Goal: Information Seeking & Learning: Learn about a topic

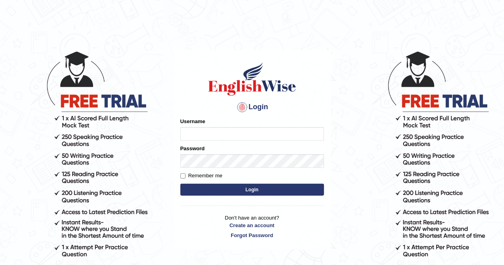
type input "AlexS"
click at [224, 185] on button "Login" at bounding box center [252, 190] width 144 height 12
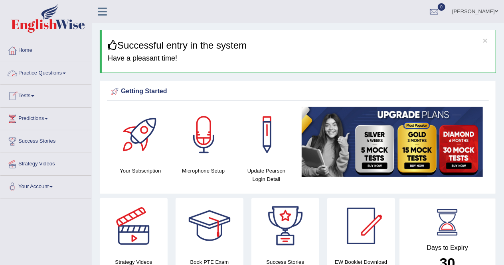
click at [66, 75] on link "Practice Questions" at bounding box center [45, 72] width 91 height 20
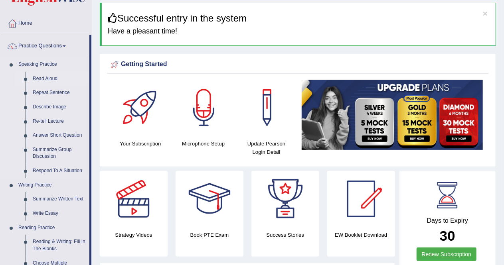
scroll to position [40, 0]
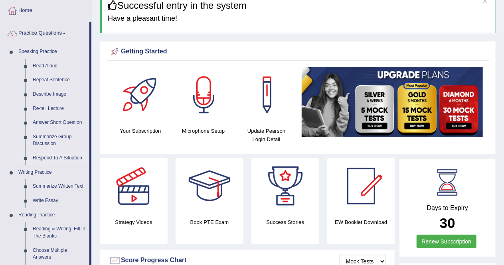
click at [55, 158] on link "Respond To A Situation" at bounding box center [59, 158] width 60 height 14
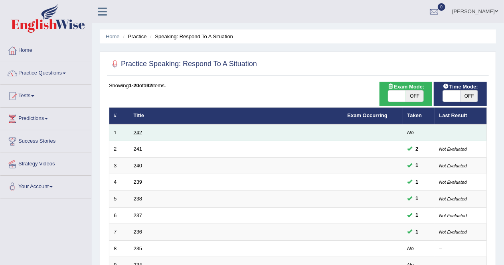
click at [138, 134] on link "242" at bounding box center [138, 133] width 9 height 6
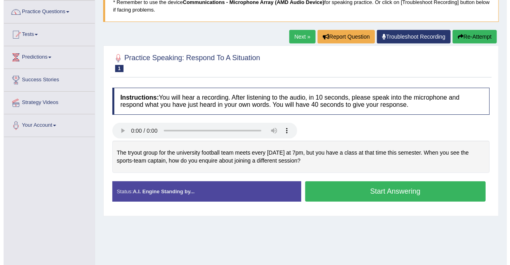
scroll to position [80, 0]
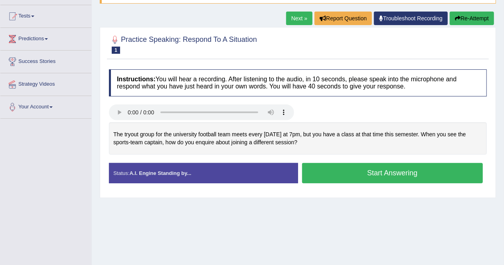
click at [335, 170] on button "Start Answering" at bounding box center [392, 173] width 181 height 20
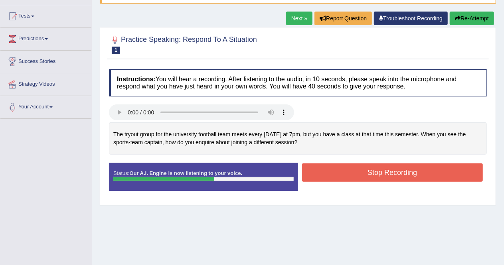
click at [369, 171] on button "Stop Recording" at bounding box center [392, 172] width 181 height 18
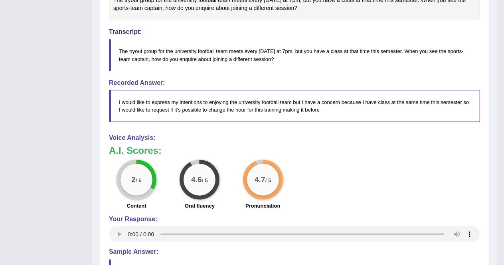
scroll to position [68, 0]
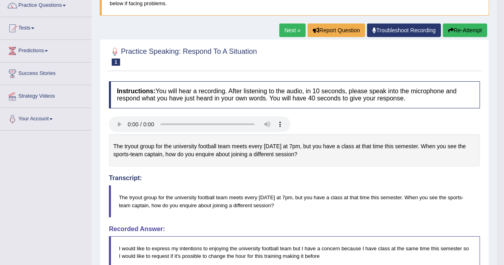
click at [293, 25] on link "Next »" at bounding box center [292, 31] width 26 height 14
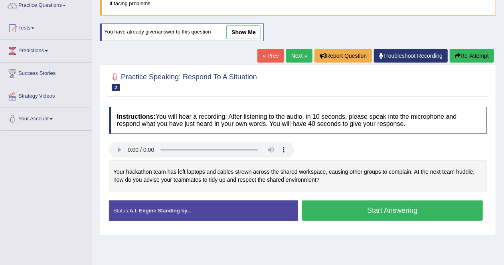
scroll to position [80, 0]
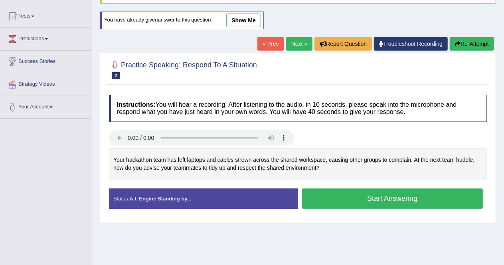
click at [353, 195] on button "Start Answering" at bounding box center [392, 199] width 181 height 20
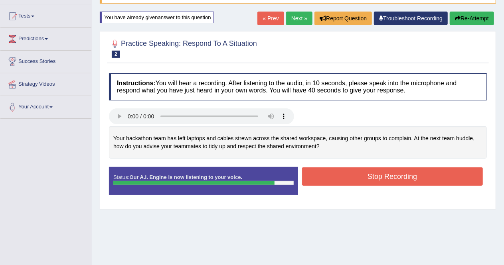
click at [388, 173] on button "Stop Recording" at bounding box center [392, 176] width 181 height 18
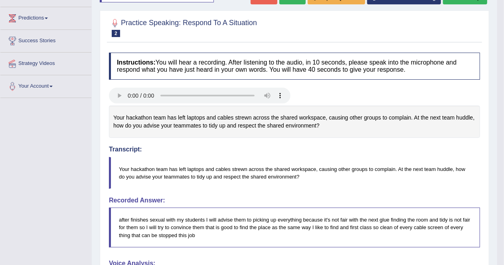
scroll to position [0, 0]
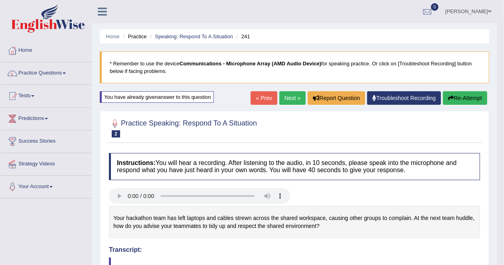
click at [459, 98] on button "Re-Attempt" at bounding box center [465, 98] width 44 height 14
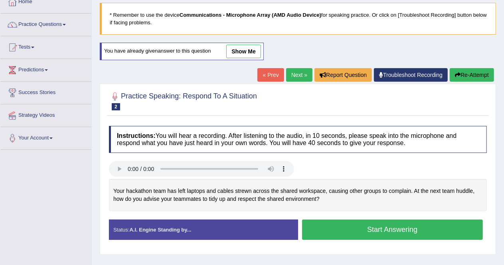
scroll to position [80, 0]
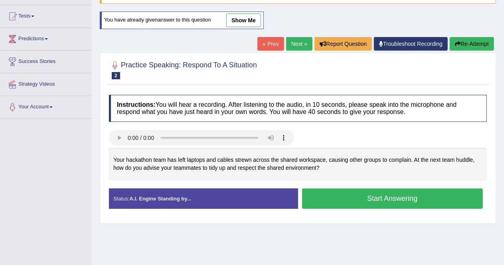
drag, startPoint x: 317, startPoint y: 165, endPoint x: 260, endPoint y: 158, distance: 57.1
click at [260, 158] on div "Your hackathon team has left laptops and cables strewn across the shared worksp…" at bounding box center [298, 164] width 378 height 32
click at [381, 191] on button "Start Answering" at bounding box center [392, 199] width 181 height 20
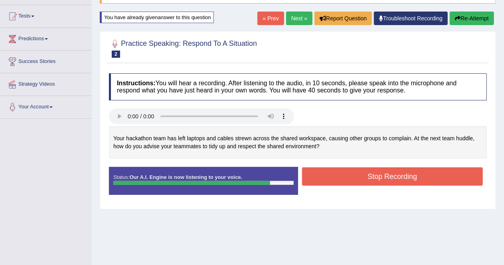
click at [371, 172] on button "Stop Recording" at bounding box center [392, 176] width 181 height 18
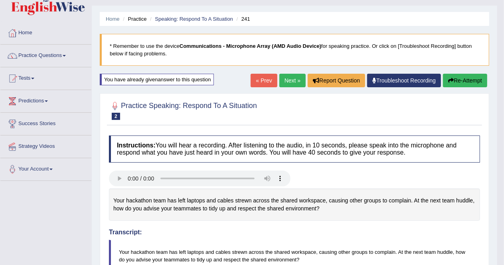
scroll to position [0, 0]
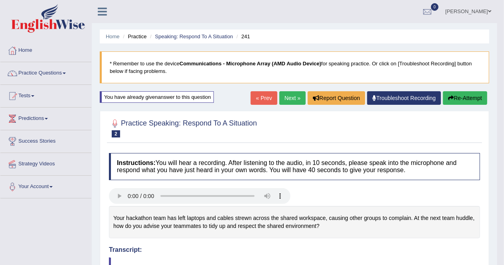
click at [291, 97] on link "Next »" at bounding box center [292, 98] width 26 height 14
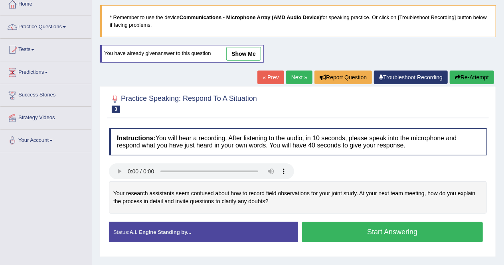
scroll to position [80, 0]
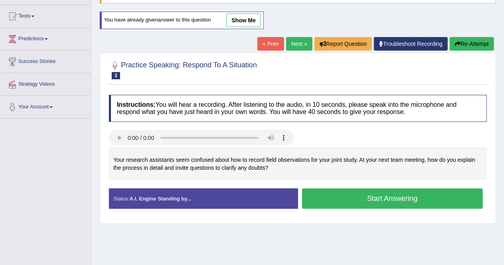
click at [367, 197] on button "Start Answering" at bounding box center [392, 199] width 181 height 20
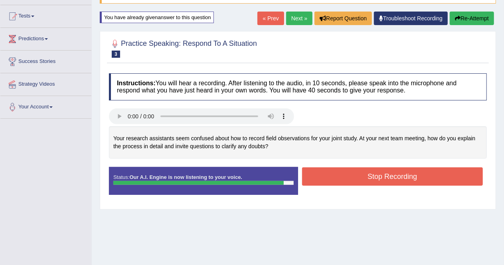
click at [348, 173] on button "Stop Recording" at bounding box center [392, 176] width 181 height 18
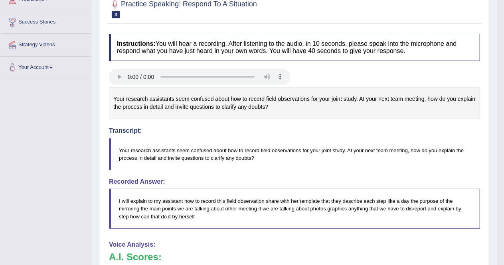
scroll to position [0, 0]
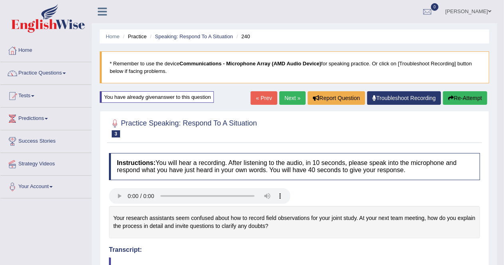
click at [290, 98] on link "Next »" at bounding box center [292, 98] width 26 height 14
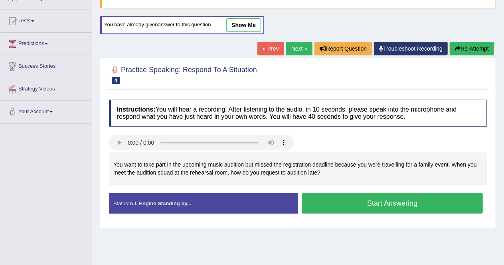
scroll to position [80, 0]
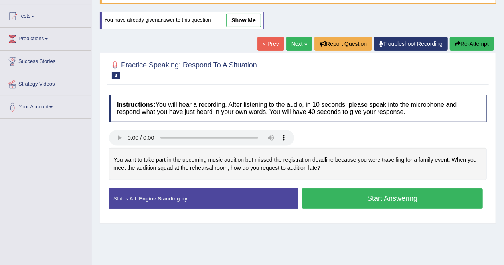
click at [381, 195] on button "Start Answering" at bounding box center [392, 199] width 181 height 20
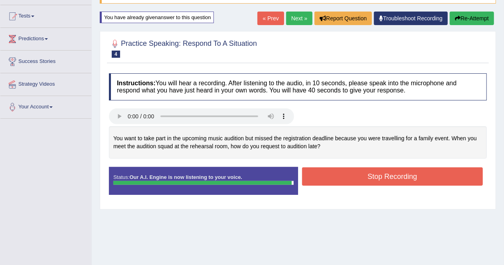
click at [408, 177] on button "Stop Recording" at bounding box center [392, 176] width 181 height 18
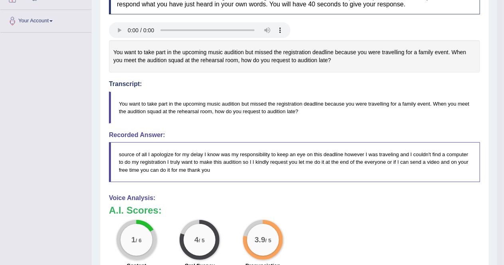
scroll to position [40, 0]
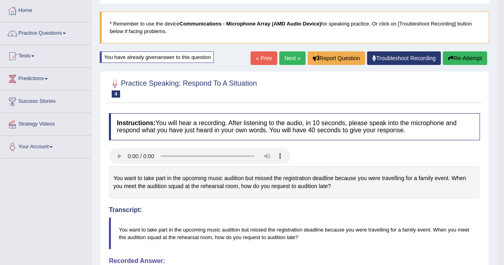
click at [291, 58] on link "Next »" at bounding box center [292, 58] width 26 height 14
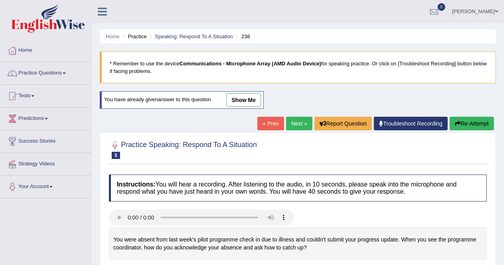
scroll to position [40, 0]
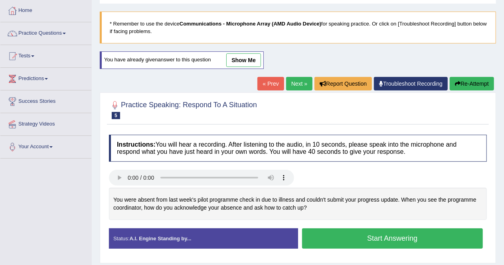
click at [341, 244] on button "Start Answering" at bounding box center [392, 238] width 181 height 20
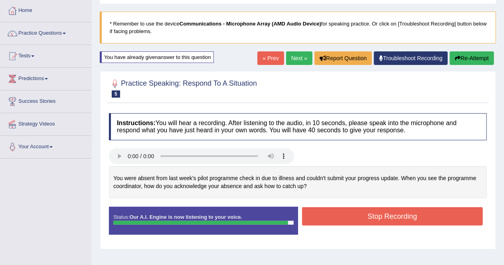
click at [401, 218] on button "Stop Recording" at bounding box center [392, 216] width 181 height 18
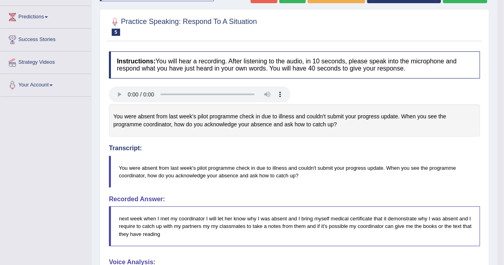
scroll to position [0, 0]
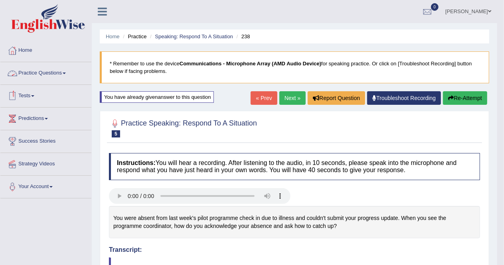
click at [66, 77] on link "Practice Questions" at bounding box center [45, 72] width 91 height 20
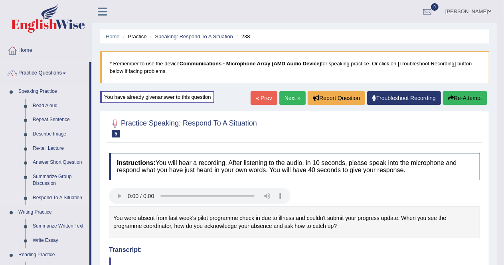
click at [78, 197] on link "Respond To A Situation" at bounding box center [59, 198] width 60 height 14
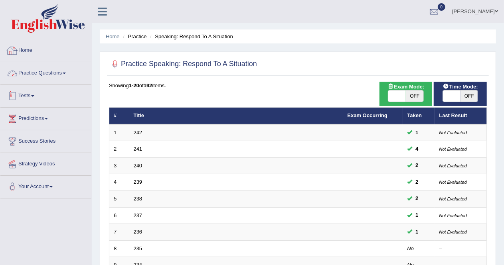
click at [70, 75] on link "Practice Questions" at bounding box center [45, 72] width 91 height 20
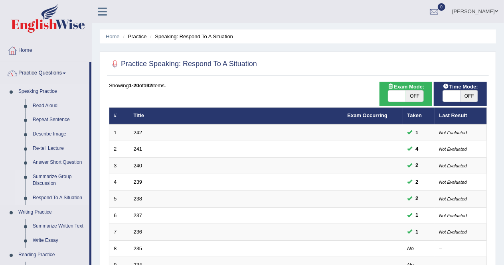
click at [49, 184] on link "Summarize Group Discussion" at bounding box center [59, 180] width 60 height 21
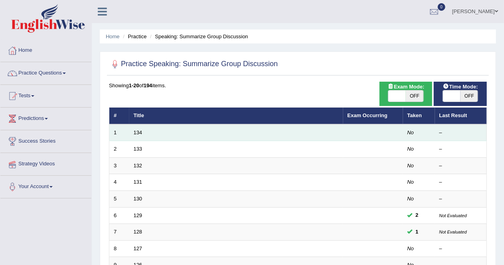
click at [140, 136] on td "134" at bounding box center [236, 132] width 214 height 17
click at [139, 134] on link "134" at bounding box center [138, 133] width 9 height 6
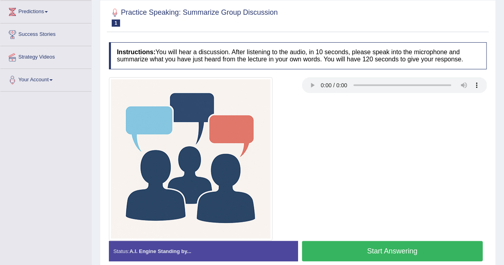
scroll to position [120, 0]
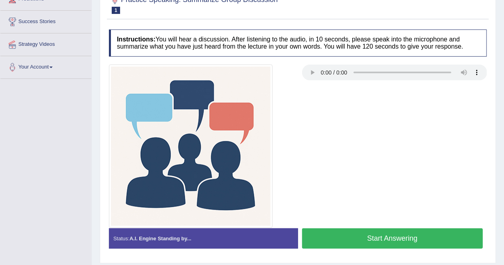
click at [370, 234] on button "Start Answering" at bounding box center [392, 238] width 181 height 20
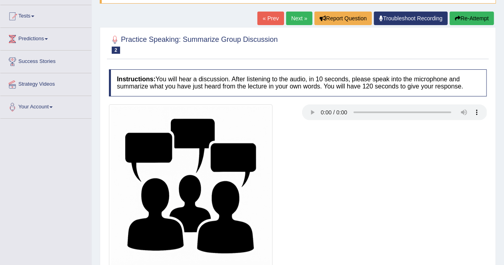
scroll to position [153, 0]
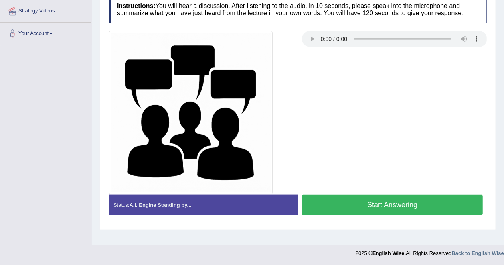
click at [376, 206] on button "Start Answering" at bounding box center [392, 205] width 181 height 20
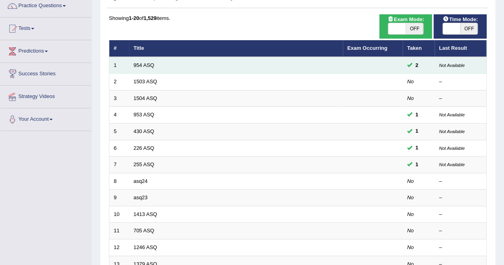
scroll to position [80, 0]
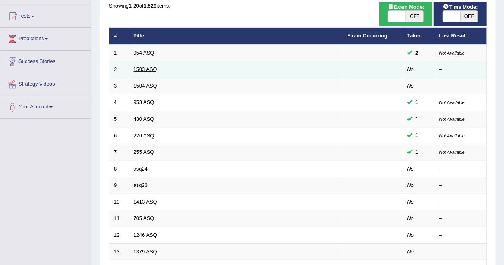
click at [151, 68] on link "1503 ASQ" at bounding box center [146, 69] width 24 height 6
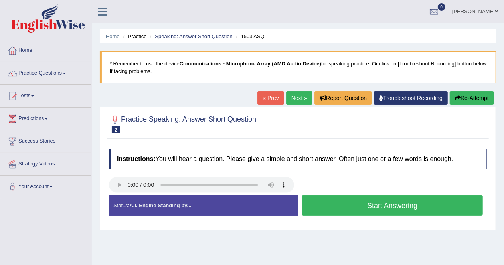
click at [420, 207] on button "Start Answering" at bounding box center [392, 205] width 181 height 20
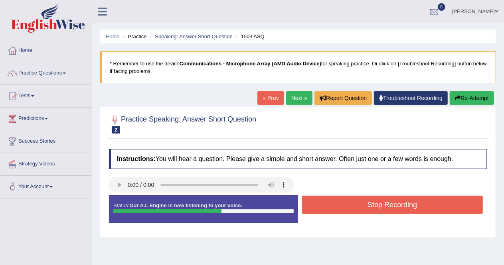
click at [403, 207] on button "Stop Recording" at bounding box center [392, 205] width 181 height 18
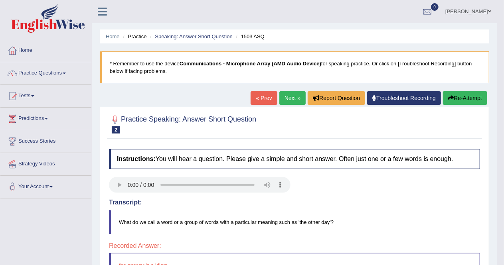
click at [465, 99] on button "Re-Attempt" at bounding box center [465, 98] width 44 height 14
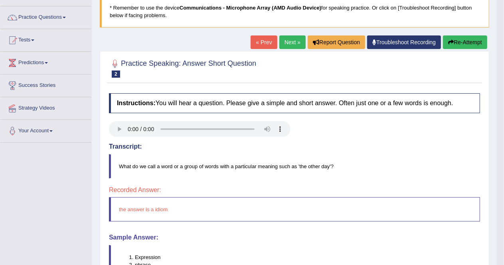
scroll to position [120, 0]
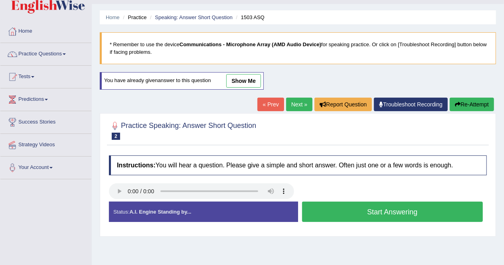
click at [369, 214] on button "Start Answering" at bounding box center [392, 212] width 181 height 20
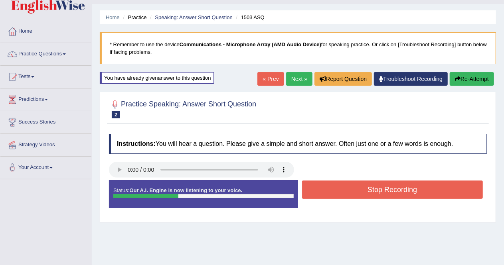
click at [377, 194] on button "Stop Recording" at bounding box center [392, 190] width 181 height 18
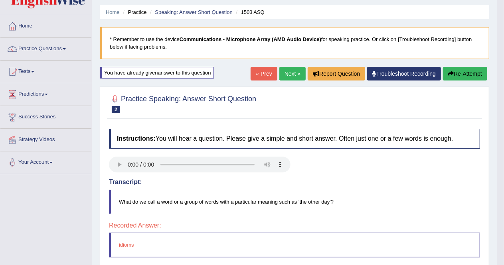
scroll to position [19, 0]
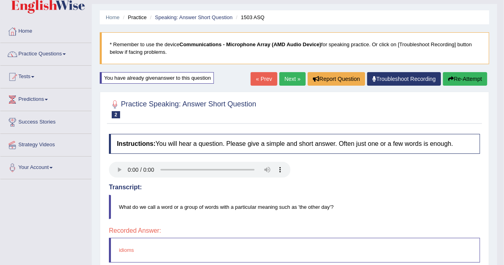
click at [459, 80] on button "Re-Attempt" at bounding box center [465, 79] width 44 height 14
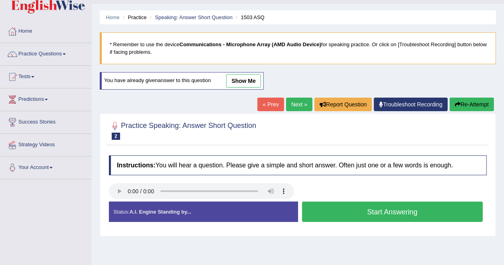
click at [392, 209] on button "Start Answering" at bounding box center [392, 212] width 181 height 20
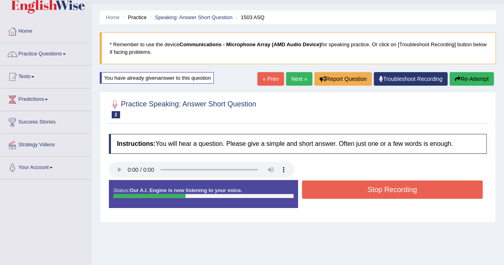
click at [381, 195] on button "Stop Recording" at bounding box center [392, 190] width 181 height 18
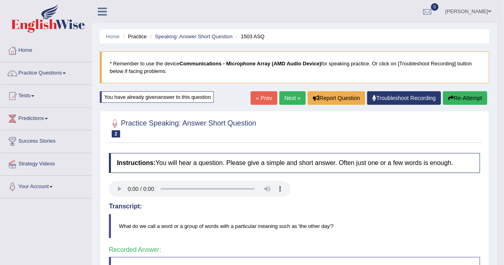
click at [285, 104] on link "Next »" at bounding box center [292, 98] width 26 height 14
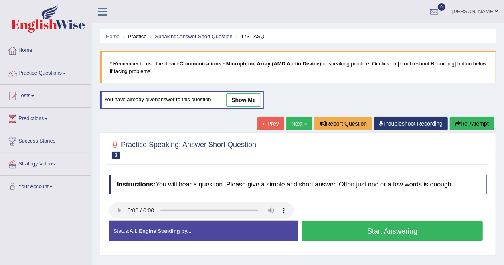
click at [396, 227] on button "Start Answering" at bounding box center [392, 231] width 181 height 20
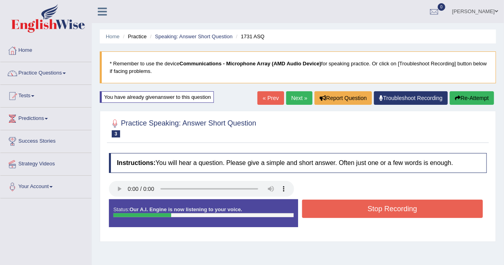
click at [428, 209] on button "Stop Recording" at bounding box center [392, 209] width 181 height 18
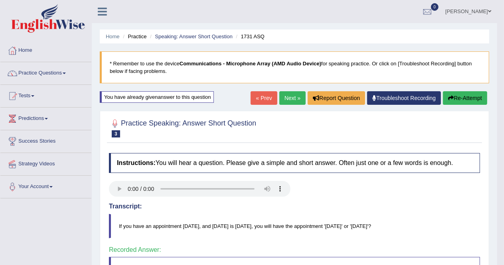
click at [285, 99] on link "Next »" at bounding box center [292, 98] width 26 height 14
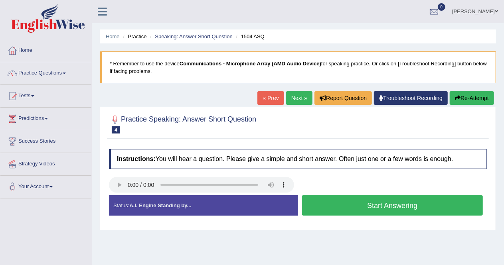
click at [379, 210] on button "Start Answering" at bounding box center [392, 205] width 181 height 20
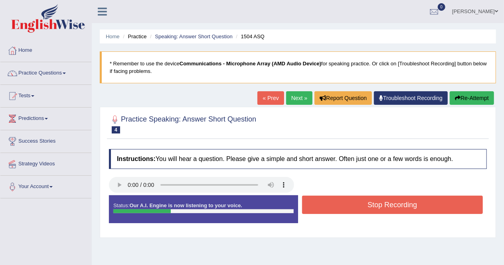
click at [378, 209] on button "Stop Recording" at bounding box center [392, 205] width 181 height 18
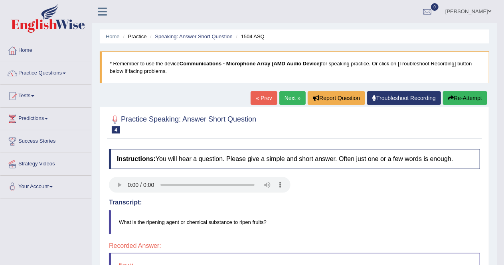
click at [288, 99] on link "Next »" at bounding box center [292, 98] width 26 height 14
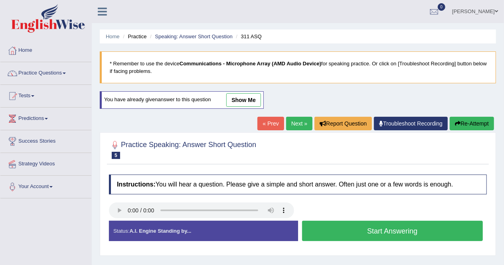
click at [354, 234] on button "Start Answering" at bounding box center [392, 231] width 181 height 20
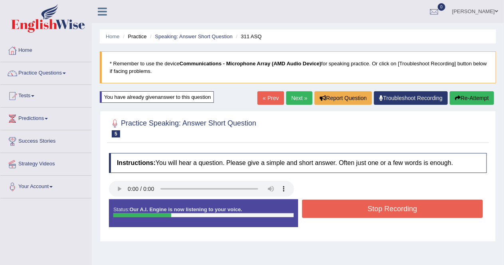
click at [356, 212] on button "Stop Recording" at bounding box center [392, 209] width 181 height 18
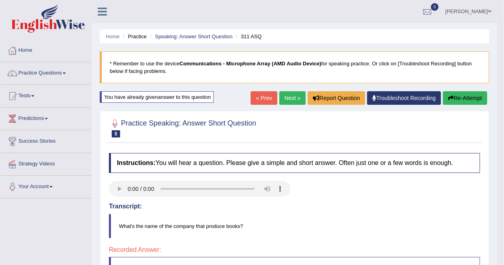
click at [294, 93] on link "Next »" at bounding box center [292, 98] width 26 height 14
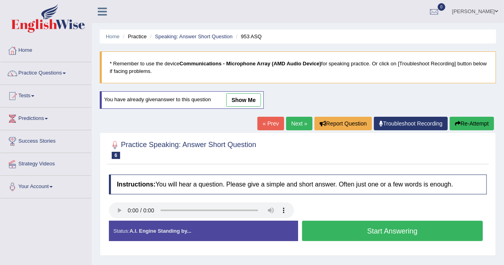
click at [358, 233] on button "Start Answering" at bounding box center [392, 231] width 181 height 20
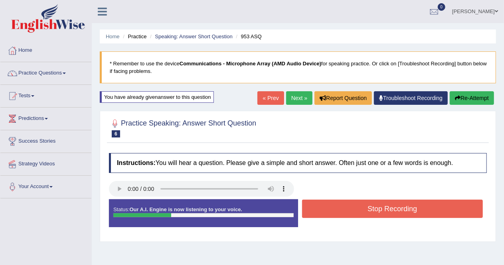
click at [365, 204] on button "Stop Recording" at bounding box center [392, 209] width 181 height 18
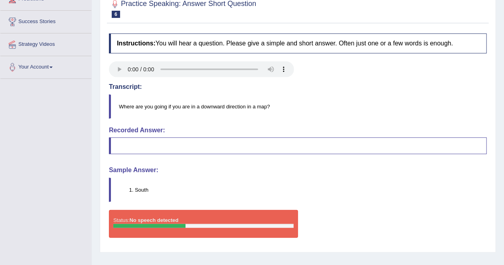
scroll to position [80, 0]
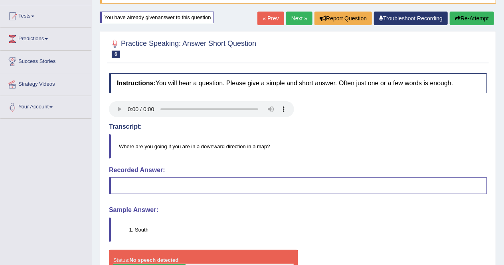
click at [478, 20] on button "Re-Attempt" at bounding box center [471, 19] width 44 height 14
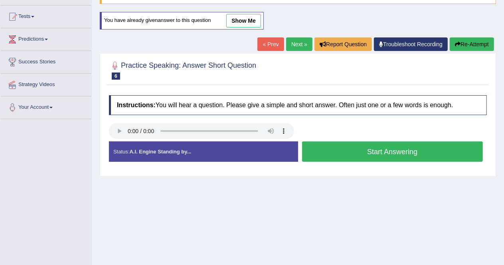
click at [369, 154] on button "Start Answering" at bounding box center [392, 152] width 181 height 20
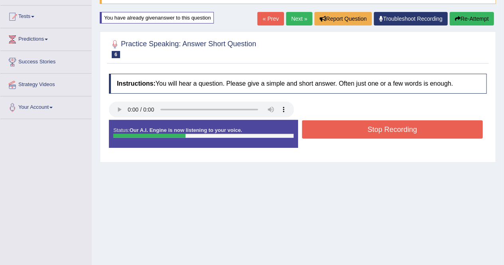
click at [381, 128] on button "Stop Recording" at bounding box center [392, 129] width 181 height 18
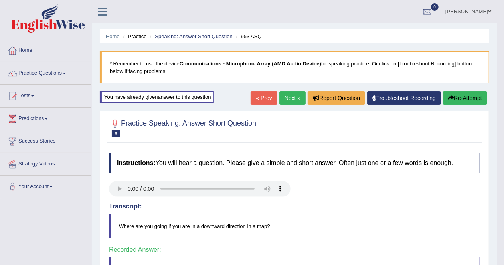
click at [289, 102] on link "Next »" at bounding box center [292, 98] width 26 height 14
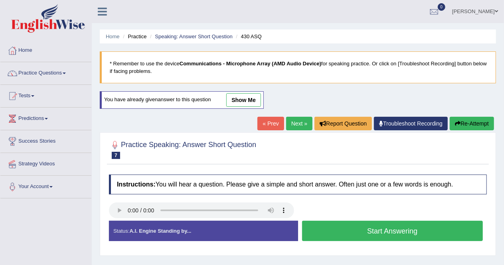
click at [392, 231] on button "Start Answering" at bounding box center [392, 231] width 181 height 20
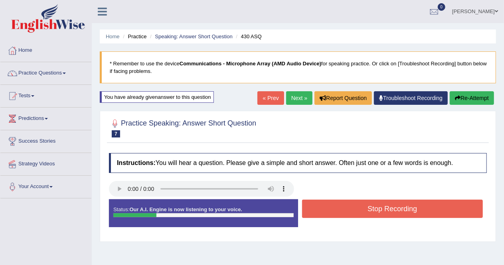
click at [392, 207] on button "Stop Recording" at bounding box center [392, 209] width 181 height 18
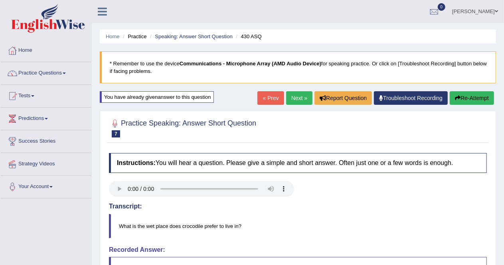
click at [483, 96] on button "Re-Attempt" at bounding box center [471, 98] width 44 height 14
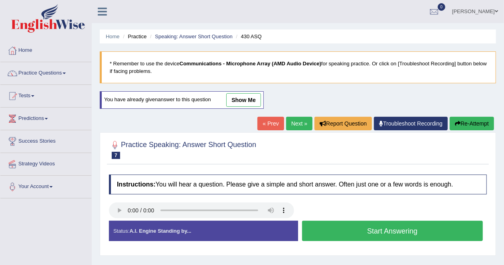
click at [391, 232] on button "Start Answering" at bounding box center [392, 231] width 181 height 20
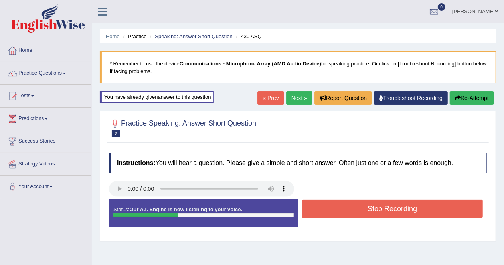
click at [467, 100] on button "Re-Attempt" at bounding box center [471, 98] width 44 height 14
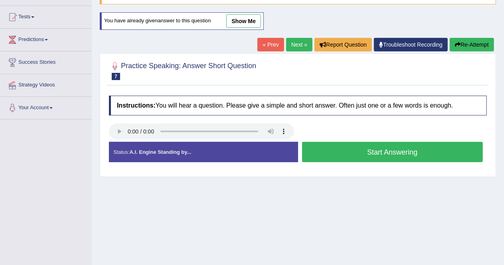
scroll to position [80, 0]
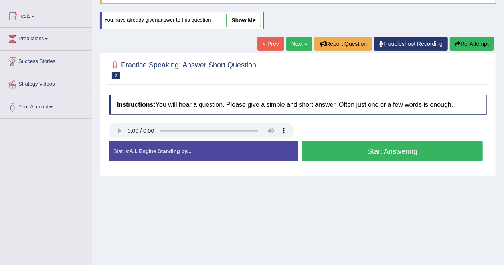
click at [401, 152] on button "Start Answering" at bounding box center [392, 151] width 181 height 20
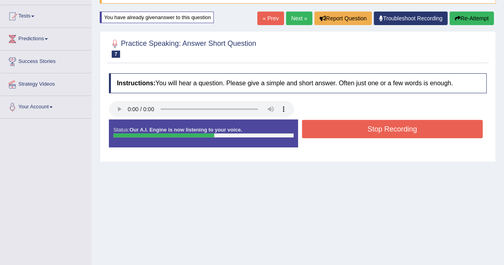
click at [350, 139] on div "Status: Our A.I. Engine is now listening to your voice. Start Answering Stop Re…" at bounding box center [298, 138] width 378 height 36
click at [350, 133] on button "Stop Recording" at bounding box center [392, 129] width 181 height 18
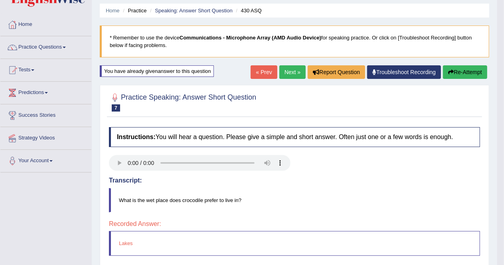
scroll to position [0, 0]
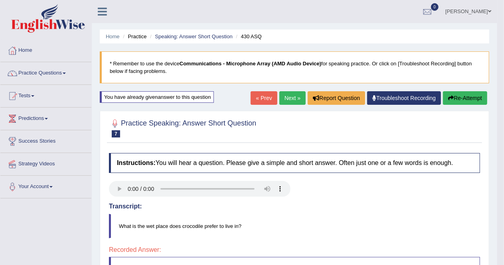
click at [289, 95] on link "Next »" at bounding box center [292, 98] width 26 height 14
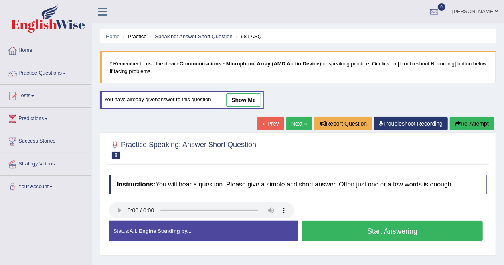
click at [353, 228] on button "Start Answering" at bounding box center [392, 231] width 181 height 20
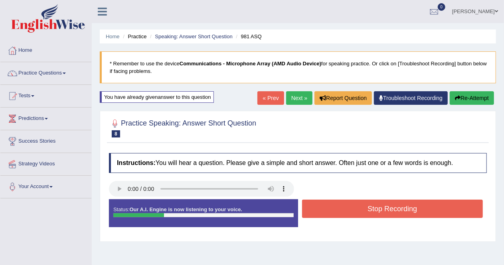
click at [408, 209] on button "Stop Recording" at bounding box center [392, 209] width 181 height 18
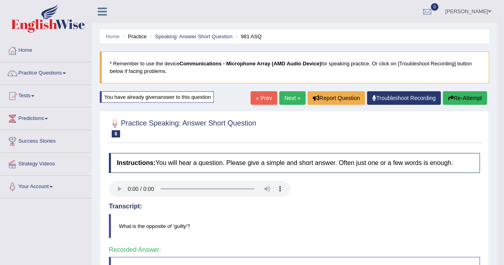
click at [282, 96] on link "Next »" at bounding box center [292, 98] width 26 height 14
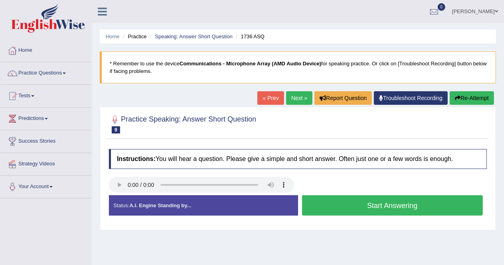
click at [372, 206] on button "Start Answering" at bounding box center [392, 205] width 181 height 20
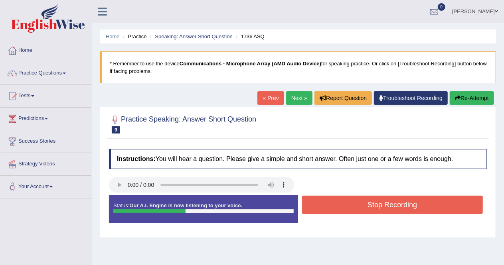
click at [372, 206] on button "Stop Recording" at bounding box center [392, 205] width 181 height 18
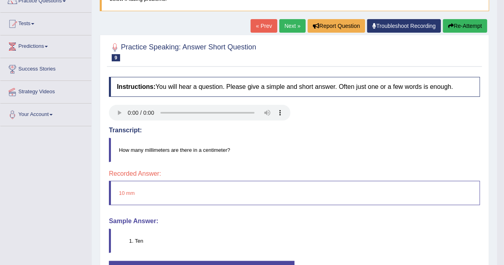
scroll to position [33, 0]
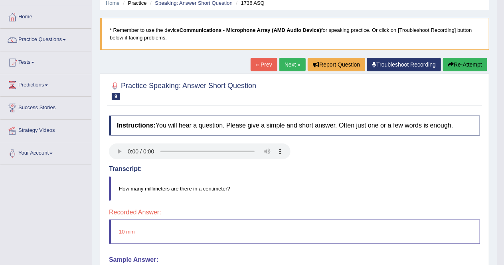
click at [467, 67] on button "Re-Attempt" at bounding box center [465, 65] width 44 height 14
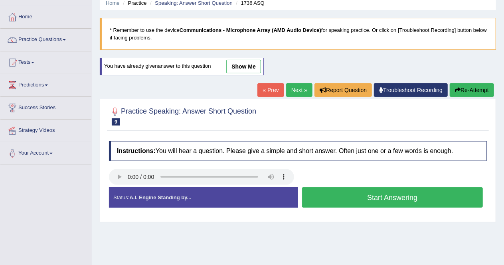
scroll to position [33, 0]
click at [372, 194] on button "Start Answering" at bounding box center [392, 197] width 181 height 20
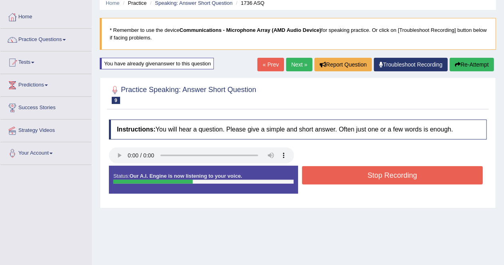
click at [339, 177] on button "Stop Recording" at bounding box center [392, 175] width 181 height 18
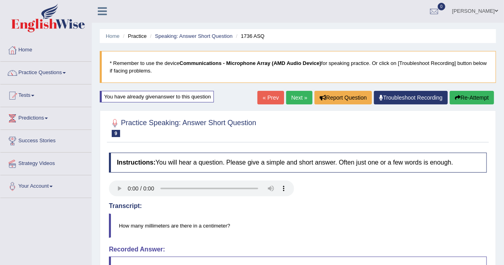
scroll to position [0, 0]
click at [471, 94] on button "Re-Attempt" at bounding box center [471, 98] width 44 height 14
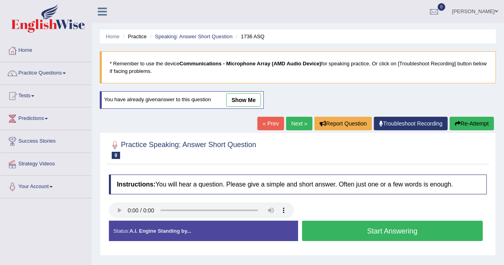
click at [354, 225] on button "Start Answering" at bounding box center [392, 231] width 181 height 20
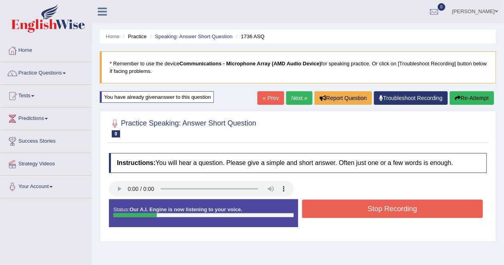
click at [363, 208] on button "Stop Recording" at bounding box center [392, 209] width 181 height 18
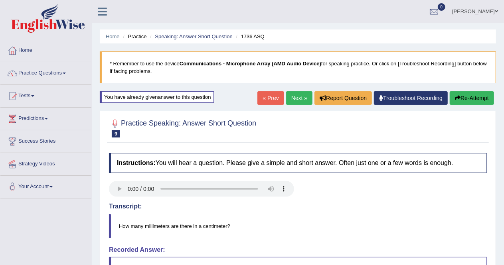
click at [297, 102] on link "Next »" at bounding box center [299, 98] width 26 height 14
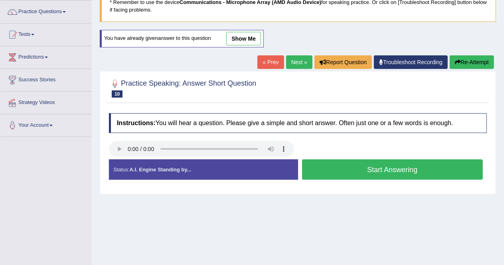
scroll to position [80, 0]
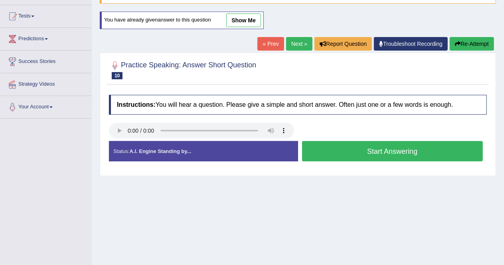
click at [400, 148] on button "Start Answering" at bounding box center [392, 151] width 181 height 20
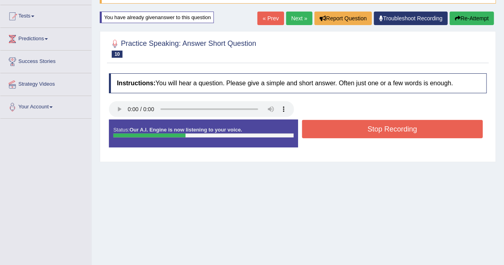
click at [402, 129] on button "Stop Recording" at bounding box center [392, 129] width 181 height 18
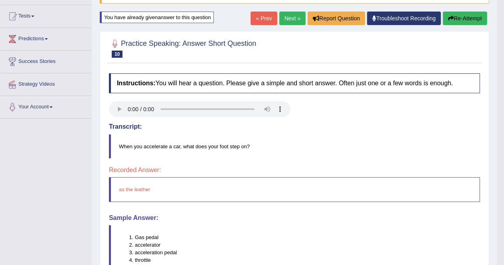
click at [468, 23] on button "Re-Attempt" at bounding box center [465, 19] width 44 height 14
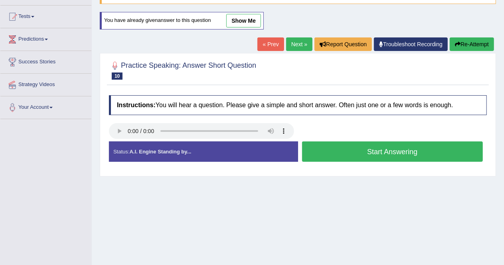
click at [394, 146] on button "Start Answering" at bounding box center [392, 152] width 181 height 20
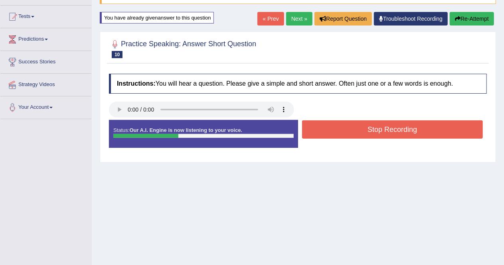
click at [398, 129] on button "Stop Recording" at bounding box center [392, 129] width 181 height 18
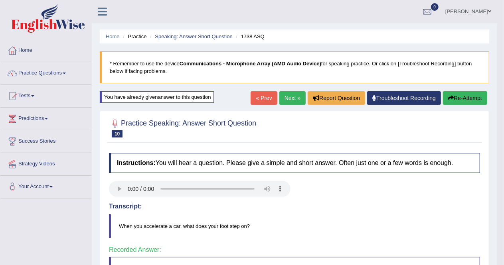
click at [291, 100] on link "Next »" at bounding box center [292, 98] width 26 height 14
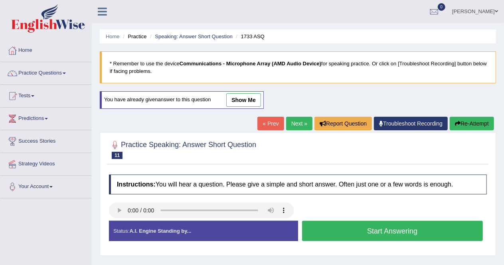
click at [323, 224] on button "Start Answering" at bounding box center [392, 231] width 181 height 20
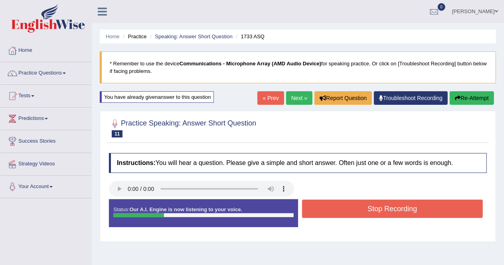
click at [352, 206] on button "Stop Recording" at bounding box center [392, 209] width 181 height 18
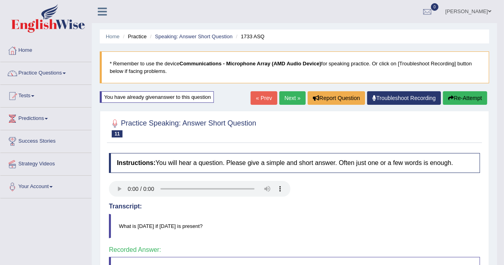
click at [291, 102] on link "Next »" at bounding box center [292, 98] width 26 height 14
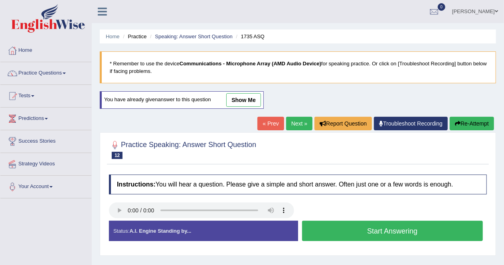
click at [356, 224] on button "Start Answering" at bounding box center [392, 231] width 181 height 20
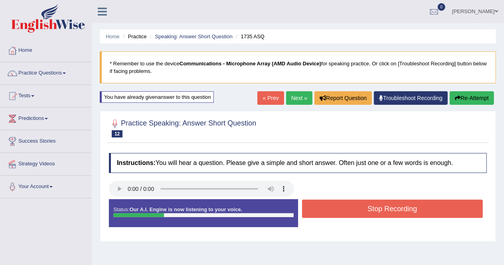
click at [367, 208] on button "Stop Recording" at bounding box center [392, 209] width 181 height 18
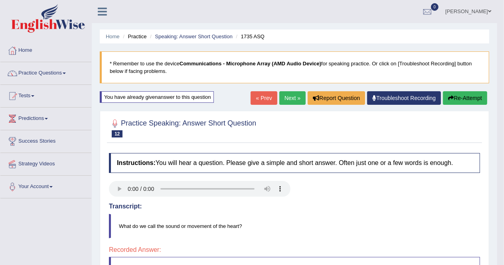
click at [467, 98] on button "Re-Attempt" at bounding box center [465, 98] width 44 height 14
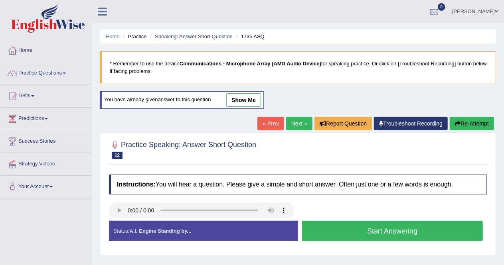
click at [384, 237] on button "Start Answering" at bounding box center [392, 231] width 181 height 20
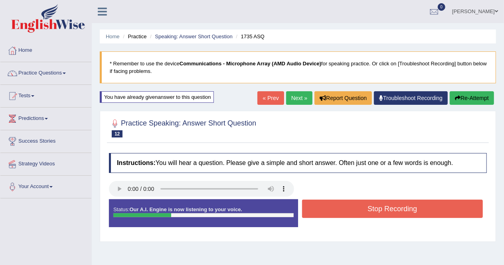
click at [384, 210] on button "Stop Recording" at bounding box center [392, 209] width 181 height 18
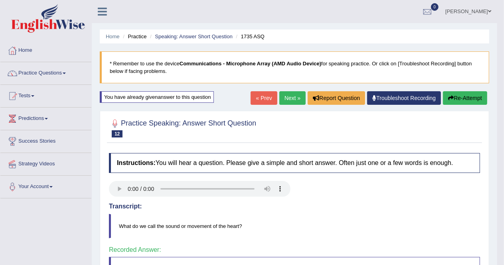
click at [290, 103] on link "Next »" at bounding box center [292, 98] width 26 height 14
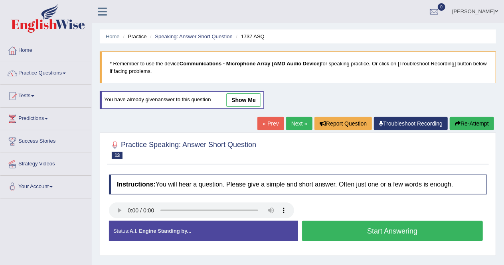
click at [321, 231] on button "Start Answering" at bounding box center [392, 231] width 181 height 20
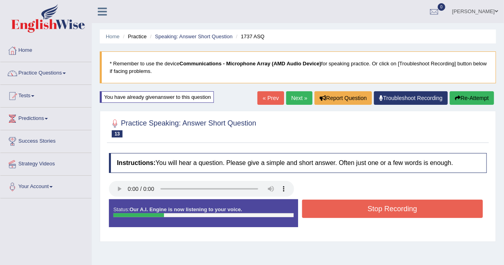
click at [338, 210] on button "Stop Recording" at bounding box center [392, 209] width 181 height 18
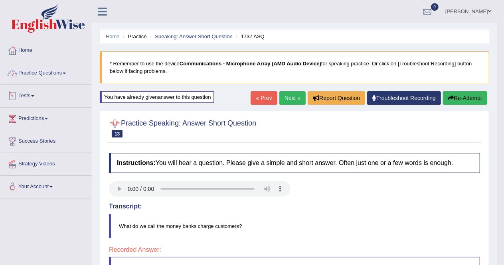
click at [71, 73] on link "Practice Questions" at bounding box center [45, 72] width 91 height 20
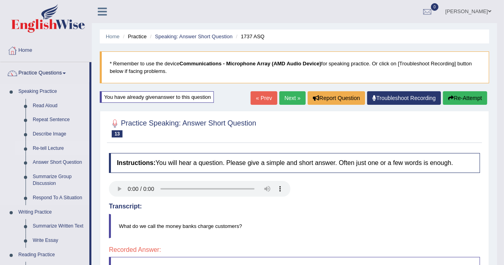
click at [52, 148] on link "Re-tell Lecture" at bounding box center [59, 149] width 60 height 14
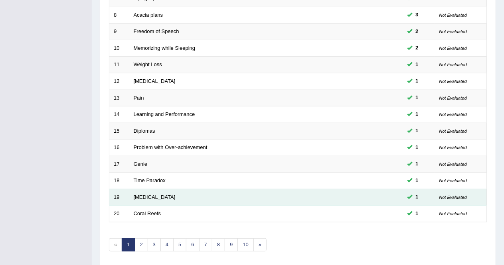
scroll to position [259, 0]
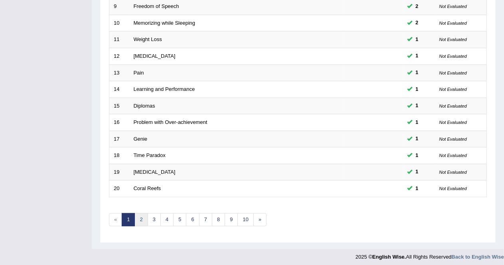
click at [137, 219] on link "2" at bounding box center [140, 219] width 13 height 13
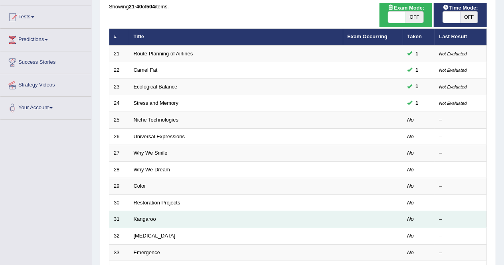
scroll to position [80, 0]
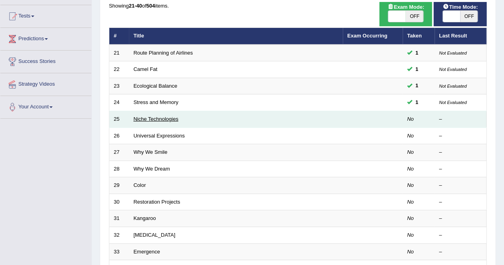
click at [155, 118] on link "Niche Technologies" at bounding box center [156, 119] width 45 height 6
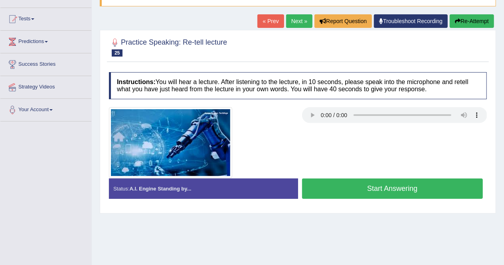
scroll to position [80, 0]
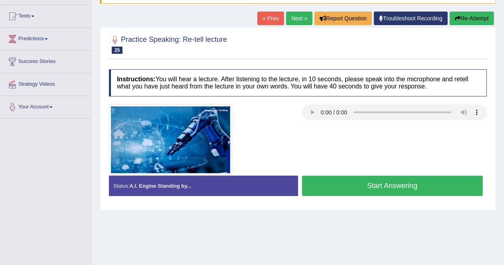
click at [404, 189] on button "Start Answering" at bounding box center [392, 186] width 181 height 20
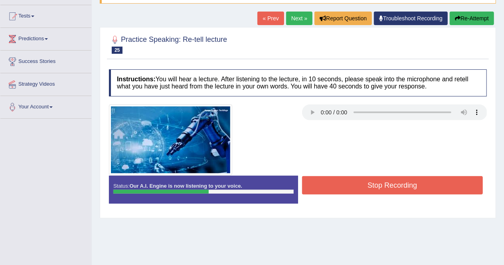
click at [404, 181] on button "Stop Recording" at bounding box center [392, 185] width 181 height 18
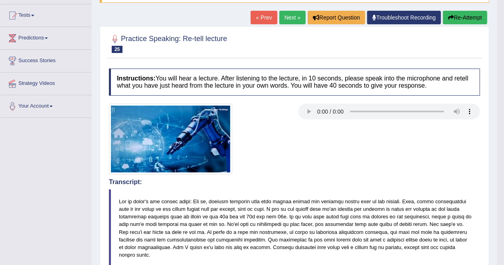
scroll to position [3, 0]
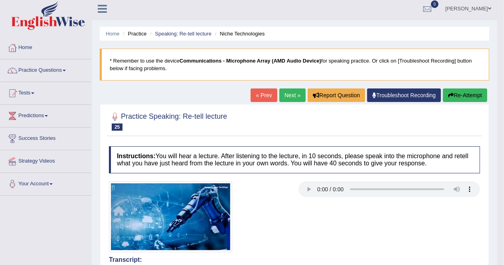
click at [296, 94] on link "Next »" at bounding box center [292, 96] width 26 height 14
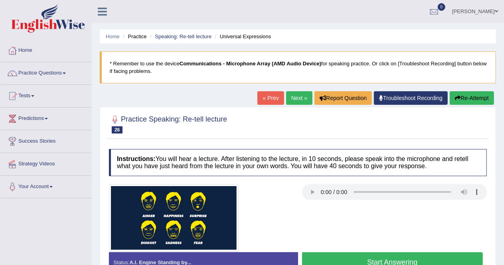
scroll to position [40, 0]
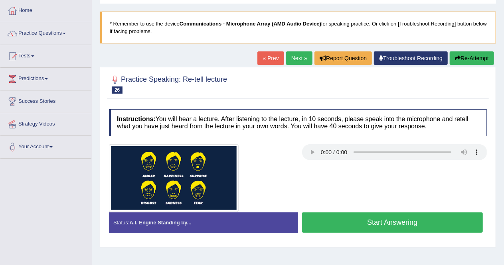
click at [173, 220] on strong "A.I. Engine Standing by..." at bounding box center [160, 223] width 62 height 6
click at [388, 227] on button "Start Answering" at bounding box center [392, 223] width 181 height 20
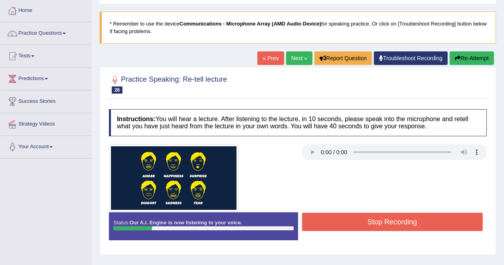
click at [474, 56] on button "Re-Attempt" at bounding box center [471, 58] width 44 height 14
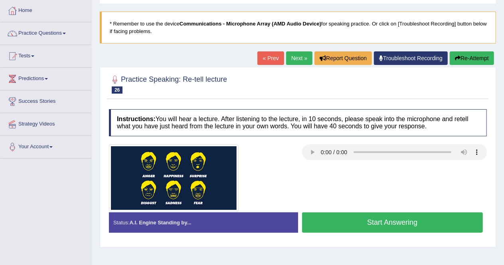
click at [392, 221] on button "Start Answering" at bounding box center [392, 223] width 181 height 20
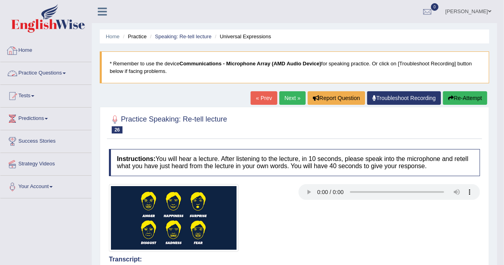
click at [62, 79] on link "Practice Questions" at bounding box center [45, 72] width 91 height 20
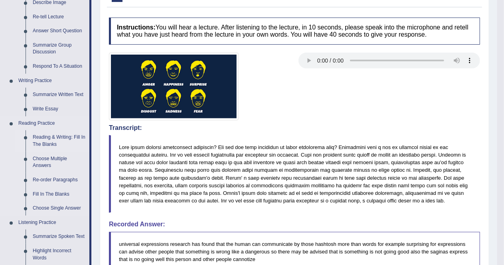
scroll to position [159, 0]
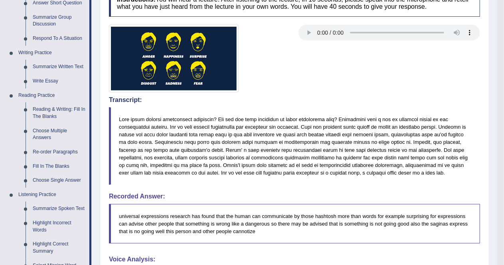
click at [410, 96] on h4 "Transcript:" at bounding box center [294, 99] width 371 height 7
